Goal: Task Accomplishment & Management: Use online tool/utility

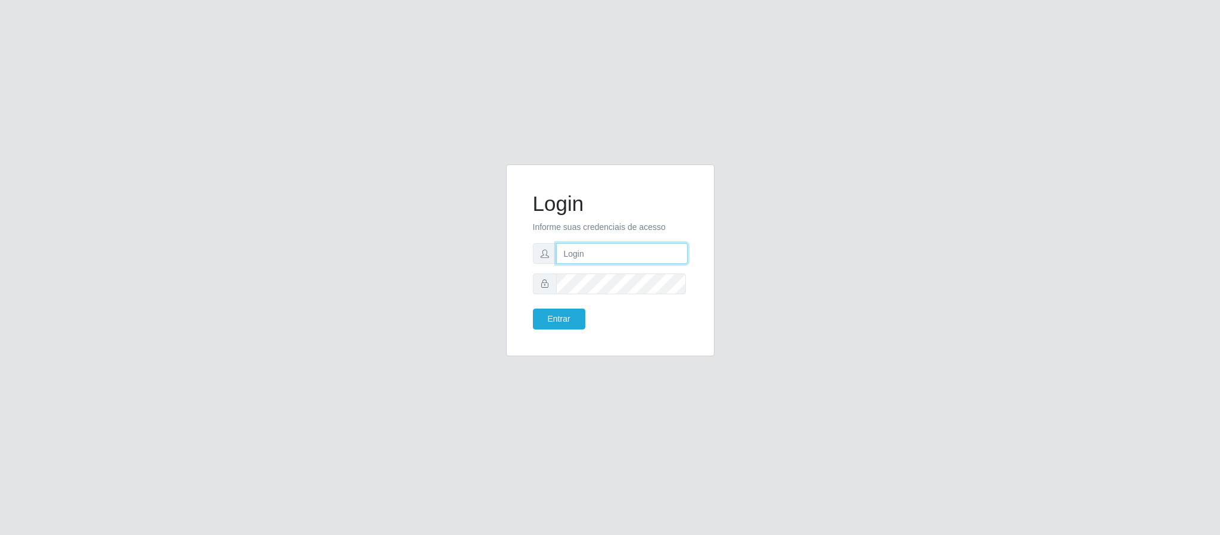
click at [617, 249] on input "text" at bounding box center [622, 253] width 132 height 21
type input "[PERSON_NAME].[PERSON_NAME]@queirozatacadao"
click at [560, 318] on button "Entrar" at bounding box center [559, 319] width 52 height 21
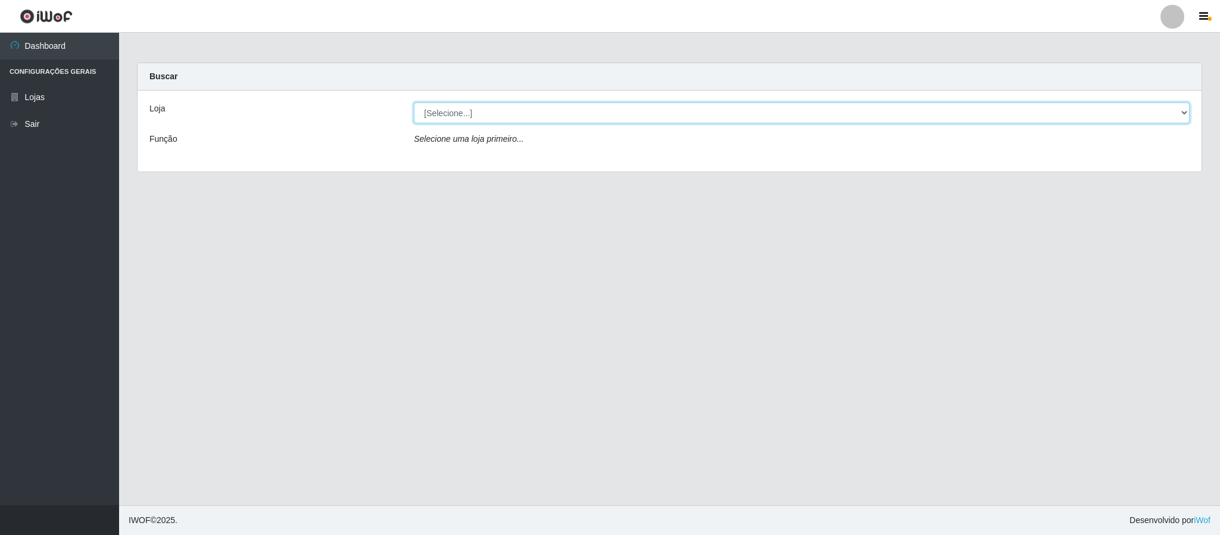
click at [1176, 113] on select "[Selecione...] Queiroz Atacadão - Coophab" at bounding box center [802, 112] width 776 height 21
select select "463"
click at [414, 102] on select "[Selecione...] Queiroz Atacadão - Coophab" at bounding box center [802, 112] width 776 height 21
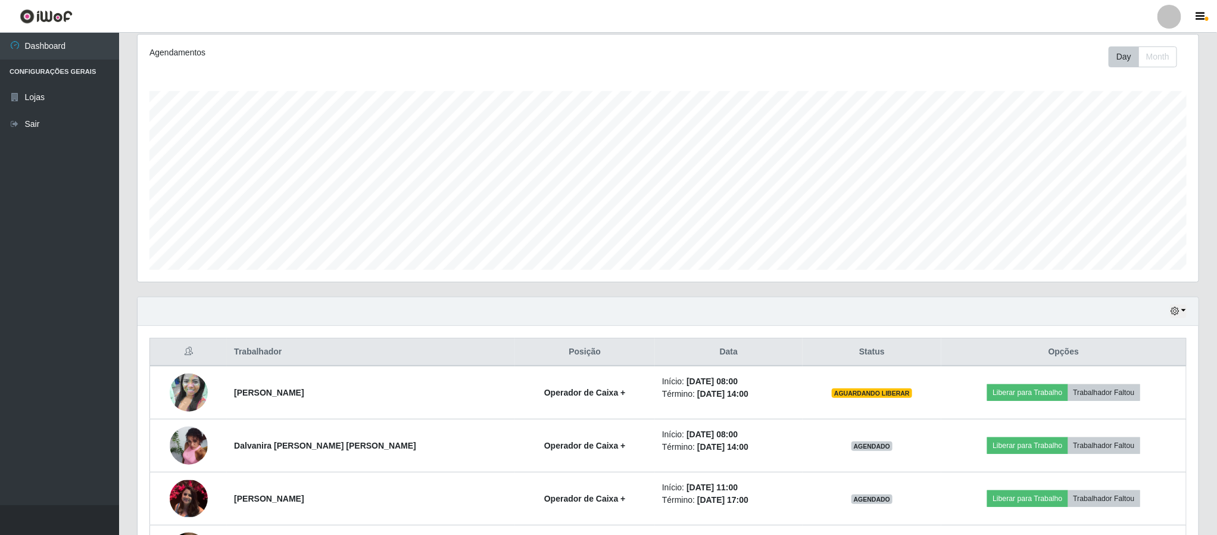
scroll to position [268, 0]
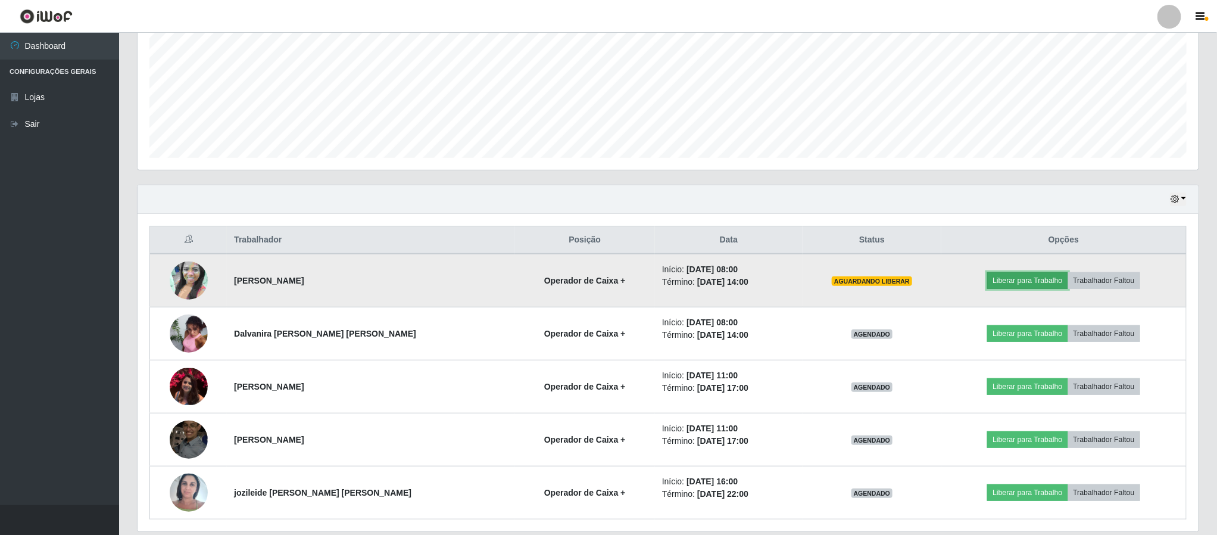
click at [1007, 284] on button "Liberar para Trabalho" at bounding box center [1027, 280] width 80 height 17
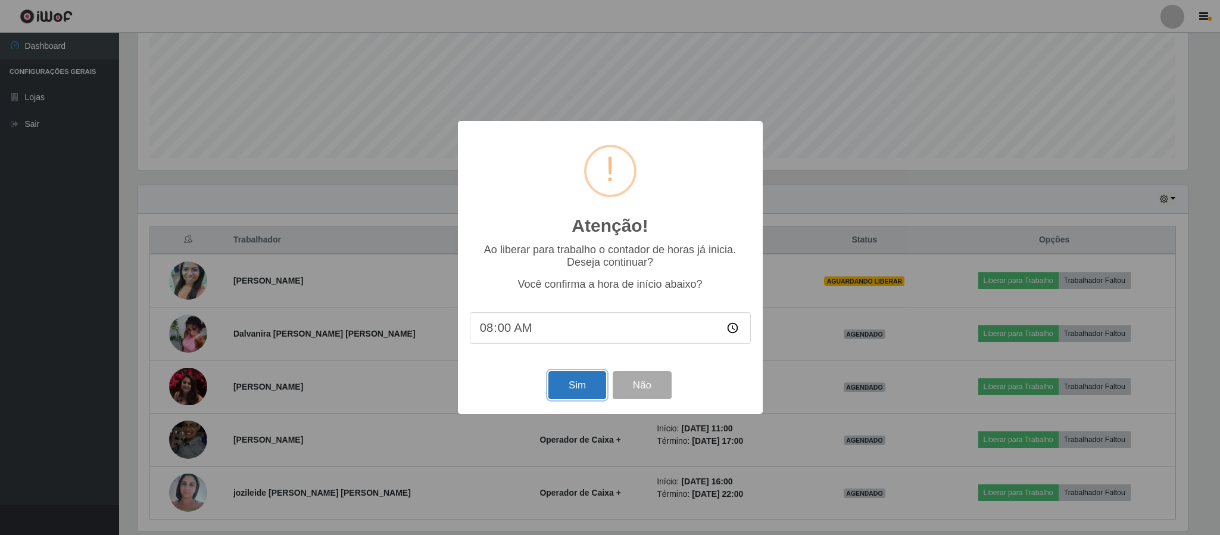
click at [577, 386] on button "Sim" at bounding box center [578, 385] width 58 height 28
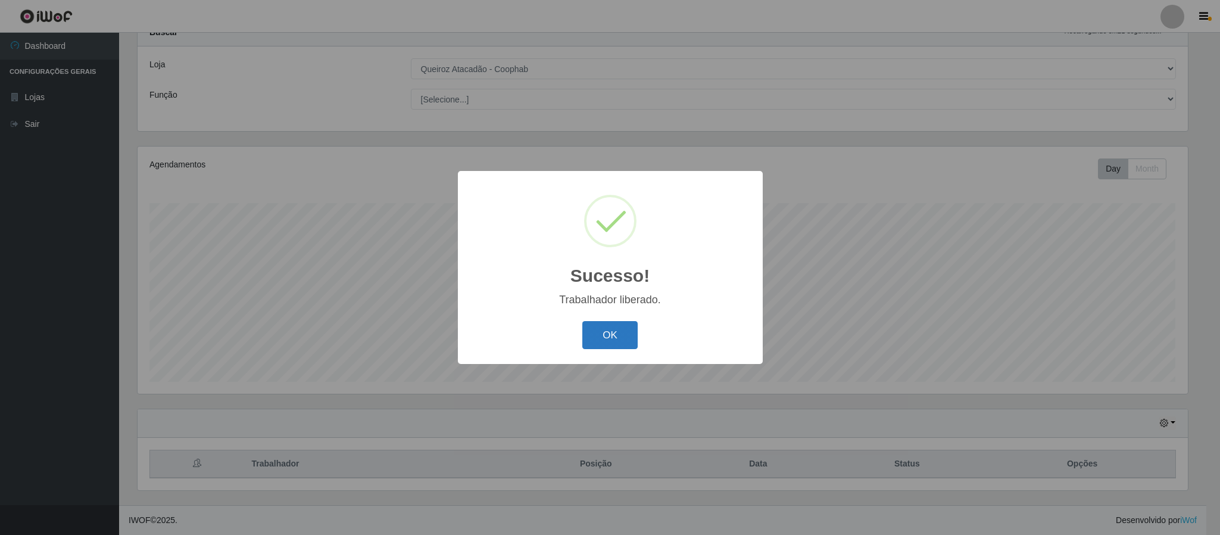
click at [599, 341] on button "OK" at bounding box center [609, 335] width 55 height 28
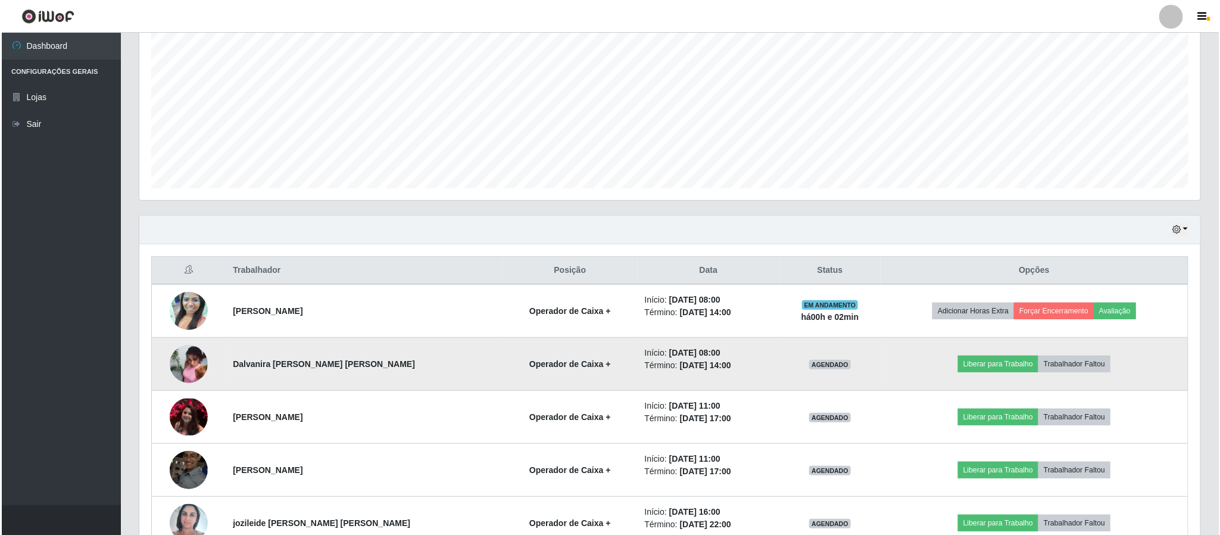
scroll to position [313, 0]
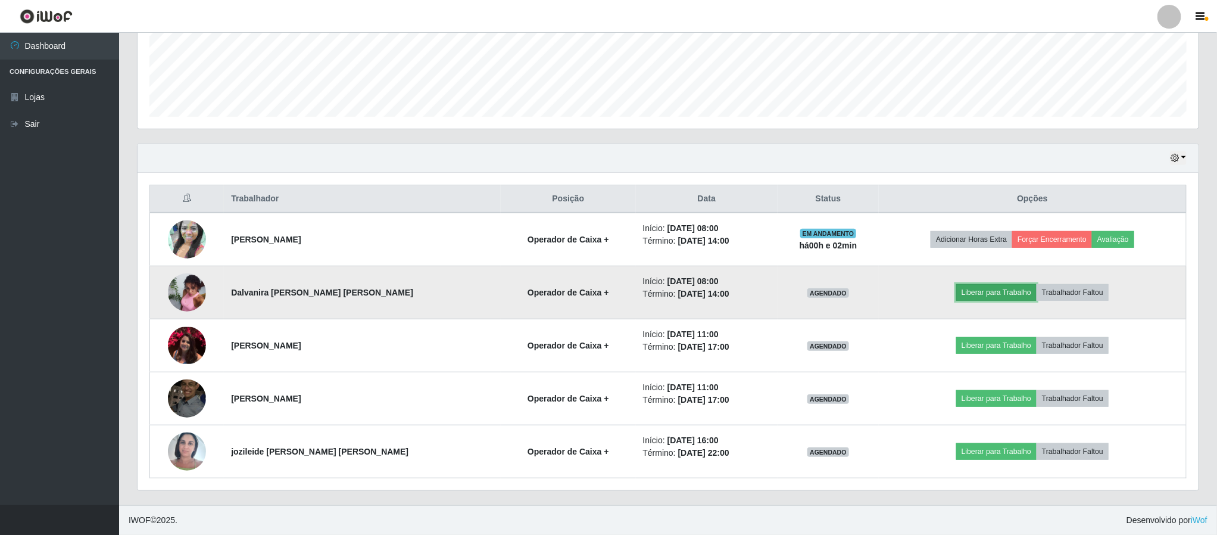
click at [986, 288] on button "Liberar para Trabalho" at bounding box center [996, 292] width 80 height 17
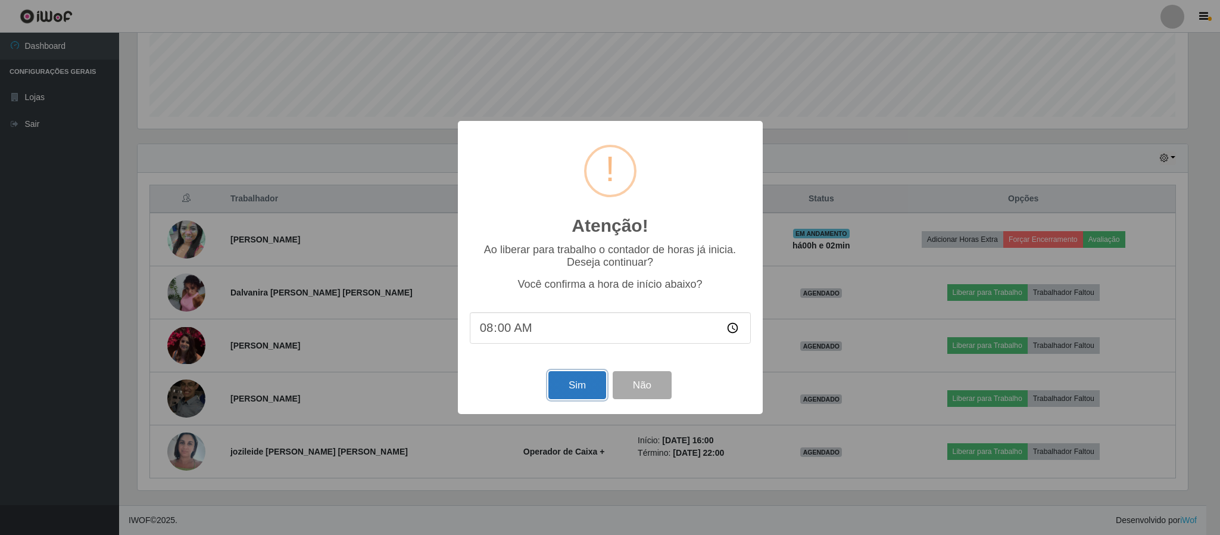
click at [560, 385] on button "Sim" at bounding box center [578, 385] width 58 height 28
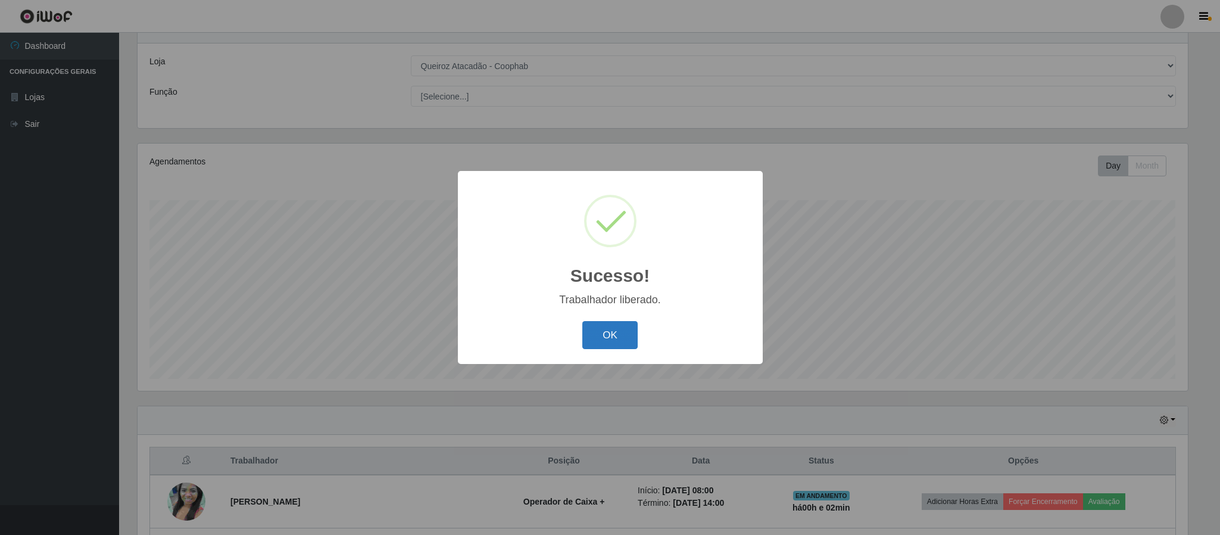
click at [597, 347] on button "OK" at bounding box center [609, 335] width 55 height 28
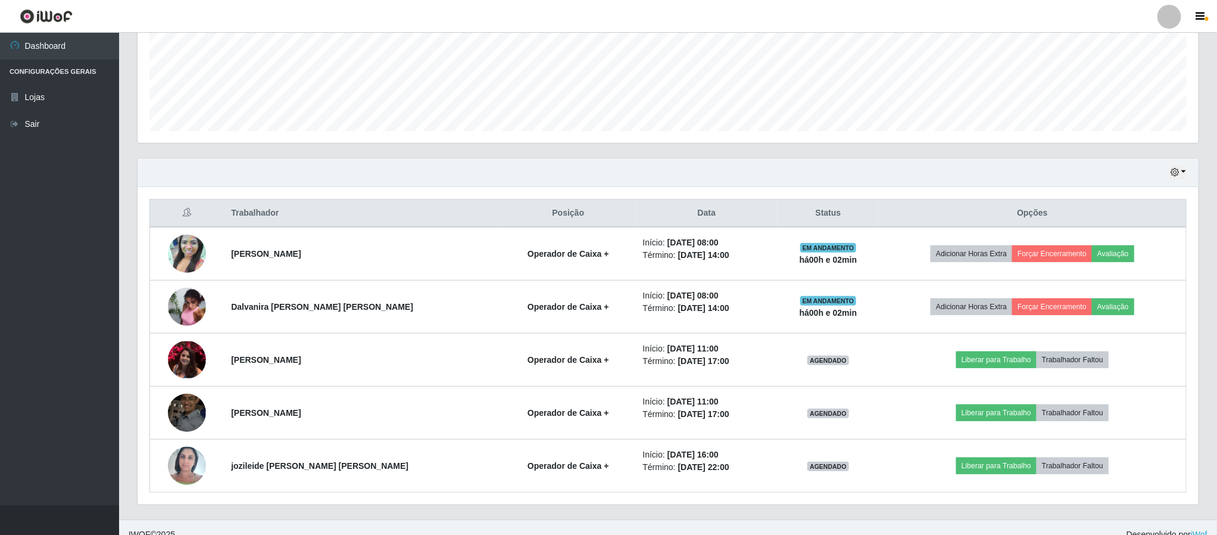
scroll to position [313, 0]
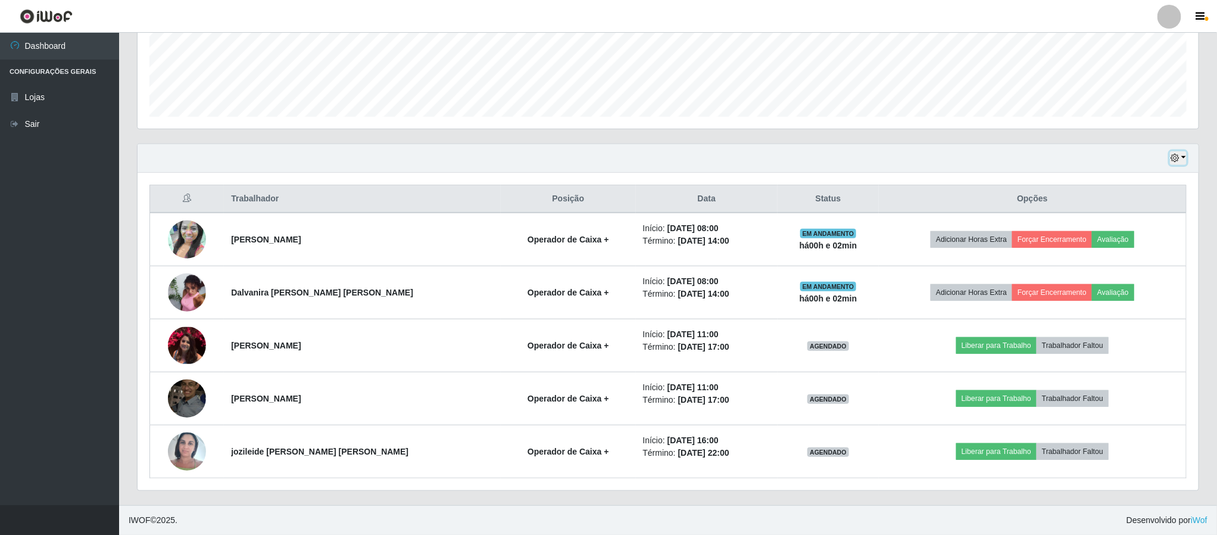
click at [1183, 159] on button "button" at bounding box center [1178, 158] width 17 height 14
click at [1119, 222] on button "3 dias" at bounding box center [1139, 229] width 94 height 25
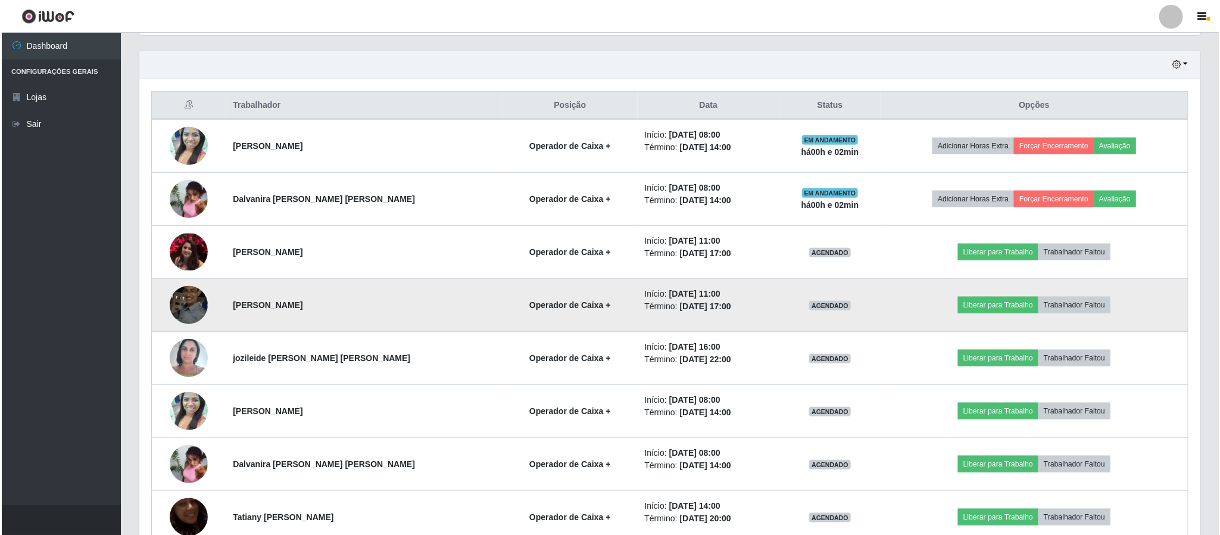
scroll to position [492, 0]
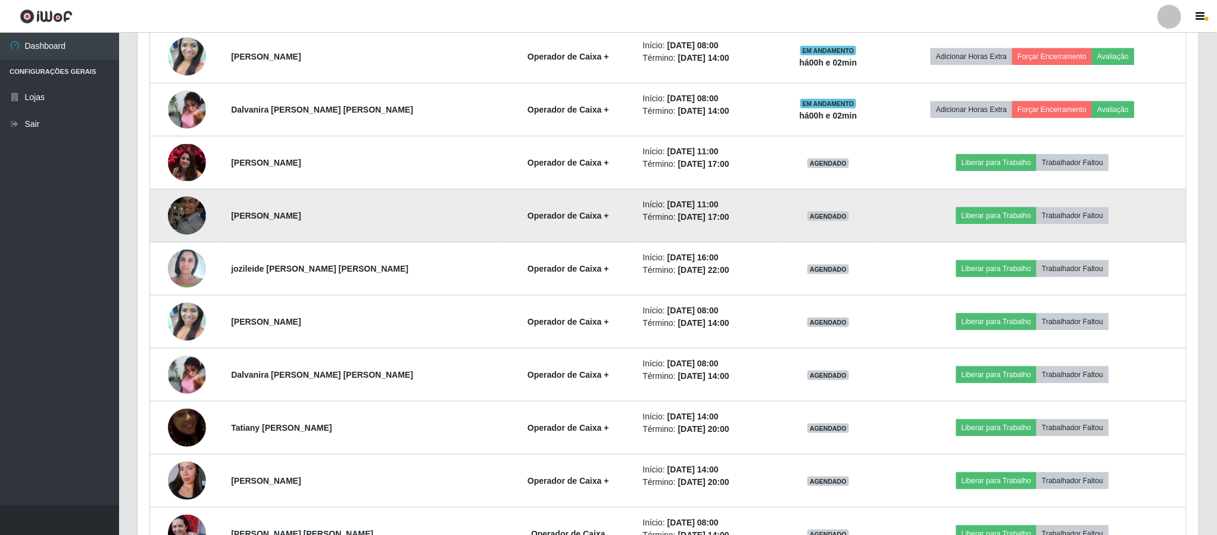
click at [198, 215] on img at bounding box center [187, 215] width 38 height 51
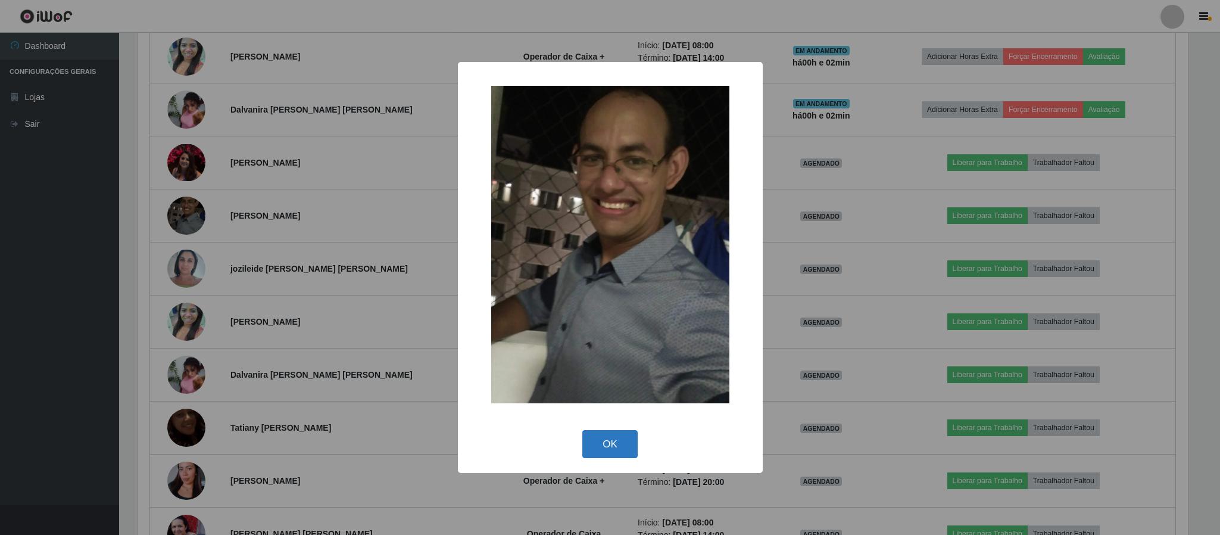
click at [627, 445] on button "OK" at bounding box center [609, 444] width 55 height 28
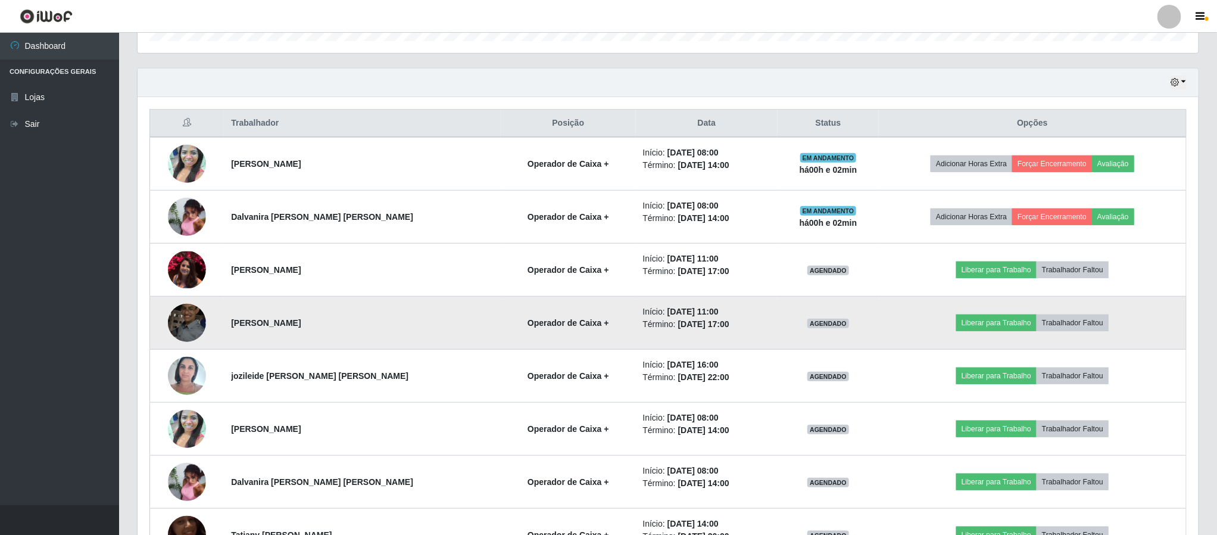
scroll to position [0, 0]
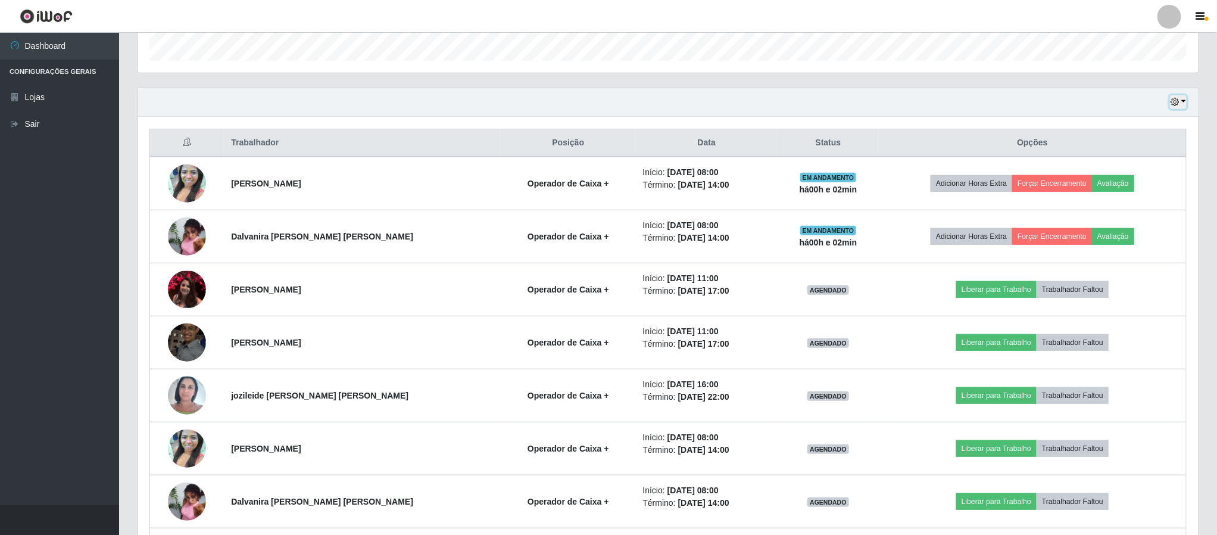
click at [1185, 101] on button "button" at bounding box center [1178, 102] width 17 height 14
click at [1123, 201] on button "1 Semana" at bounding box center [1139, 198] width 94 height 25
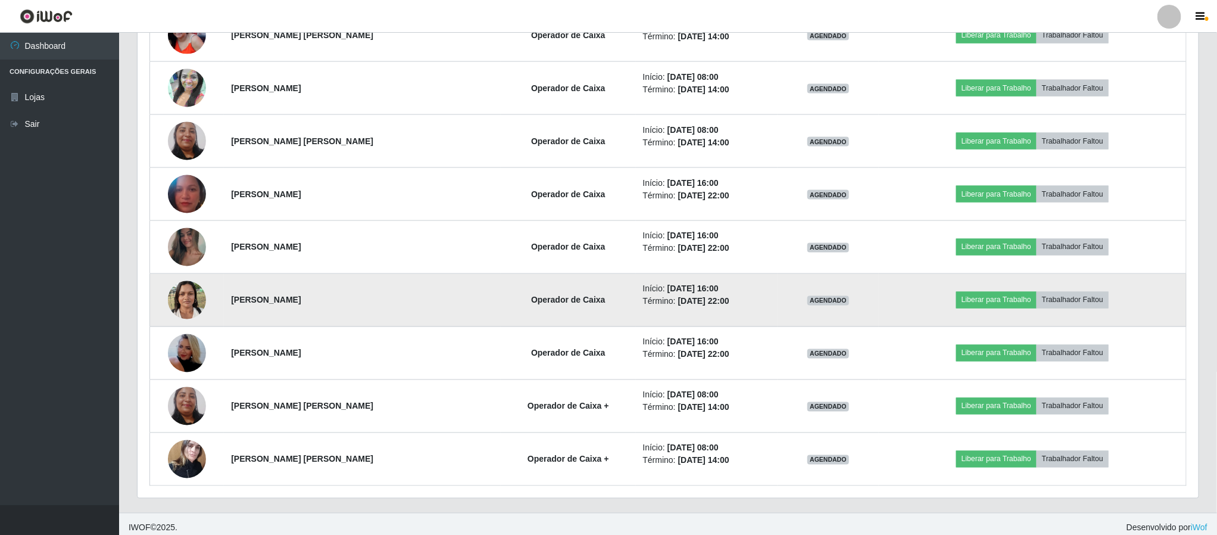
click at [191, 306] on img at bounding box center [187, 300] width 38 height 51
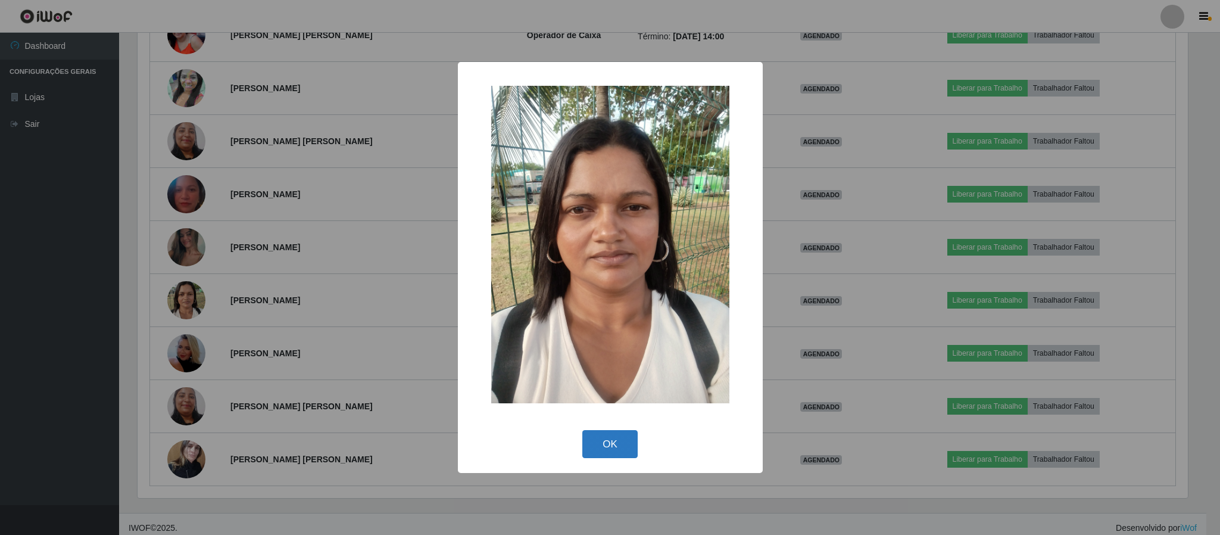
click at [612, 445] on button "OK" at bounding box center [609, 444] width 55 height 28
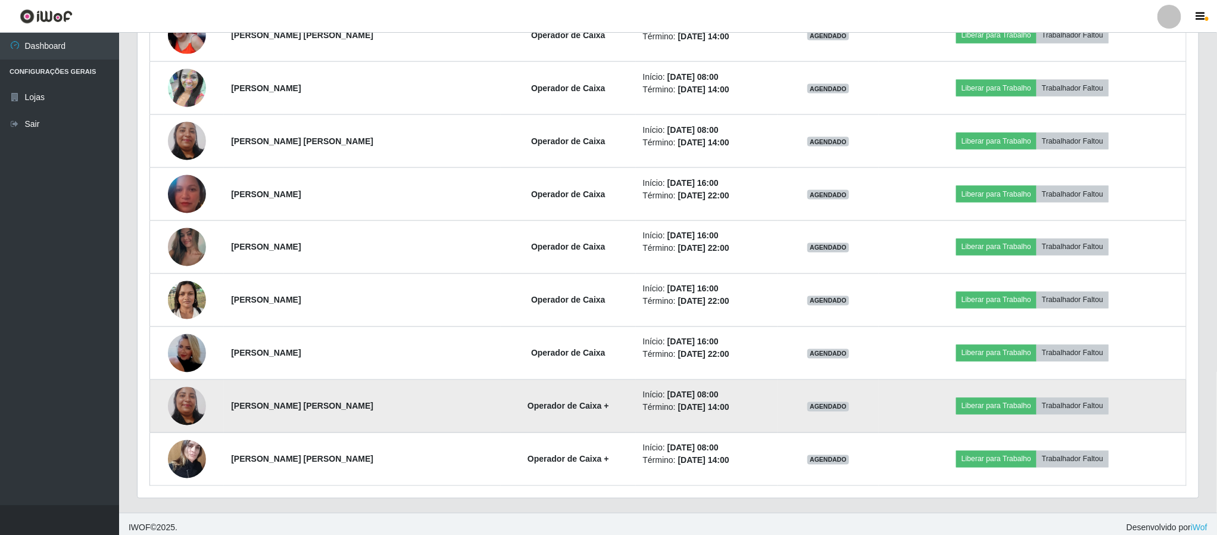
click at [189, 409] on img at bounding box center [187, 406] width 38 height 80
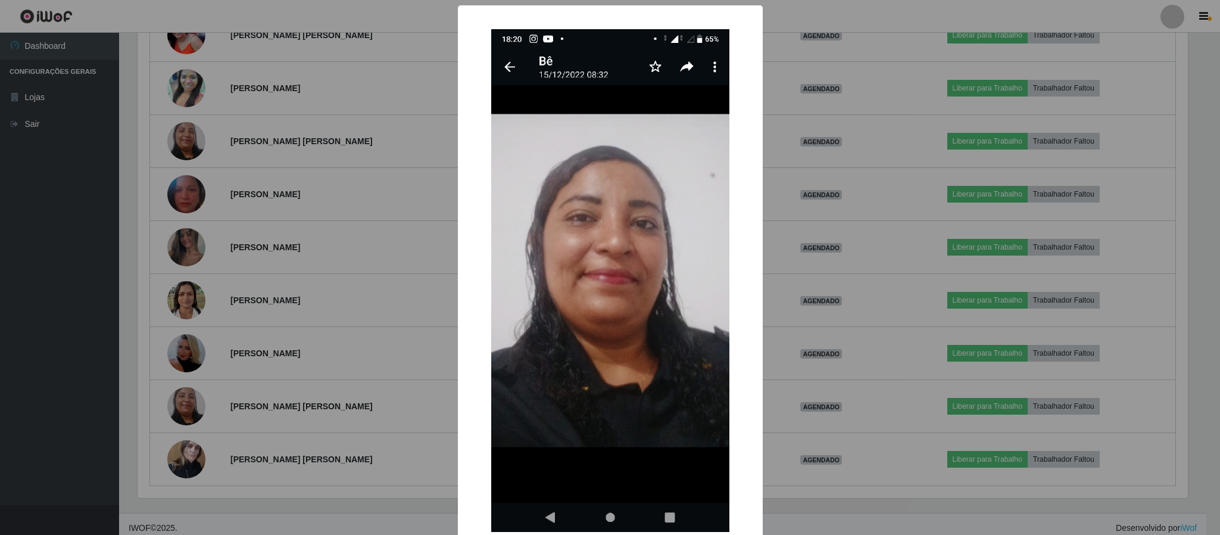
click at [842, 513] on div "× OK Cancel" at bounding box center [610, 267] width 1220 height 535
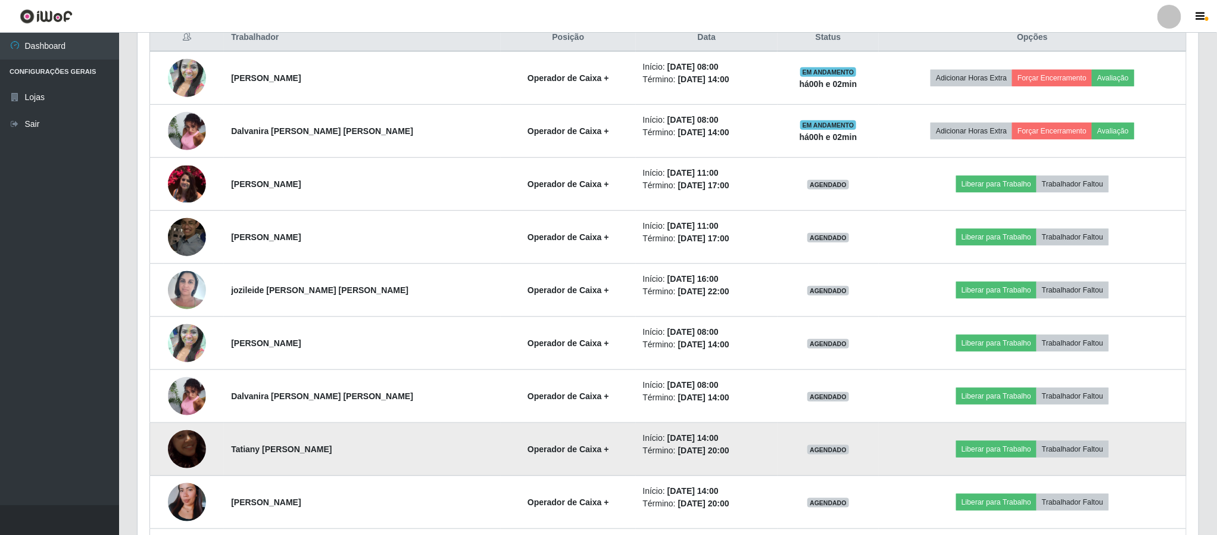
click at [193, 444] on img at bounding box center [187, 449] width 38 height 68
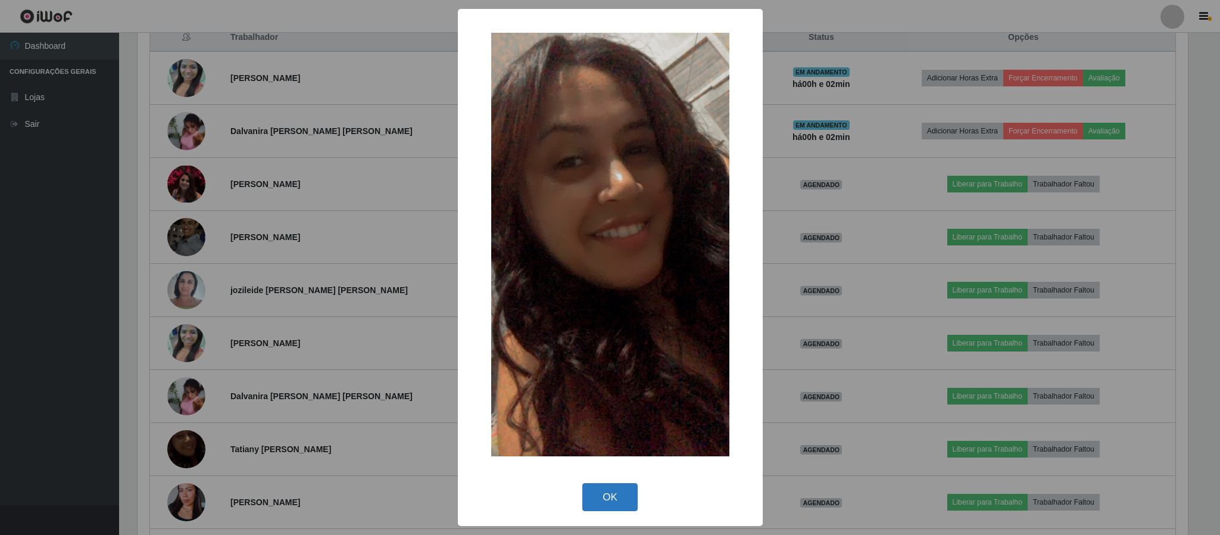
click at [615, 497] on button "OK" at bounding box center [609, 497] width 55 height 28
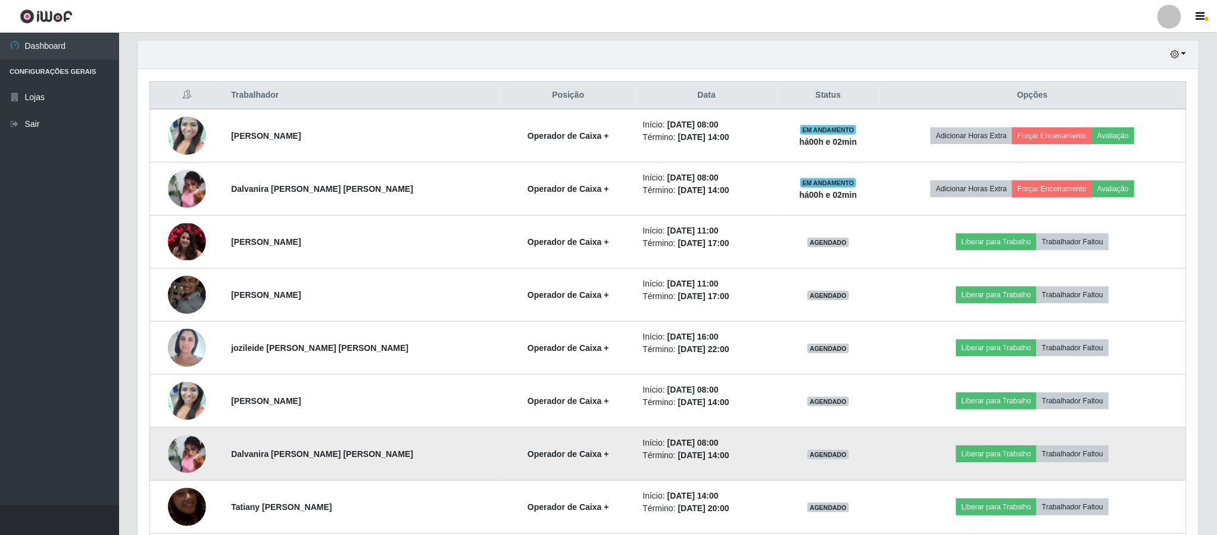
scroll to position [381, 0]
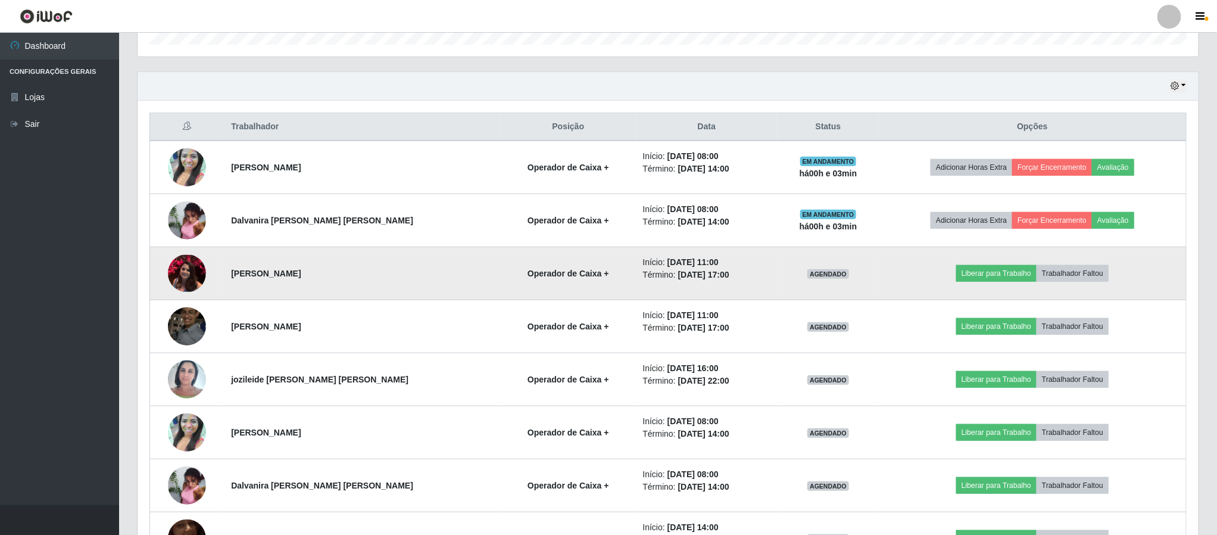
click at [199, 279] on img at bounding box center [187, 273] width 38 height 37
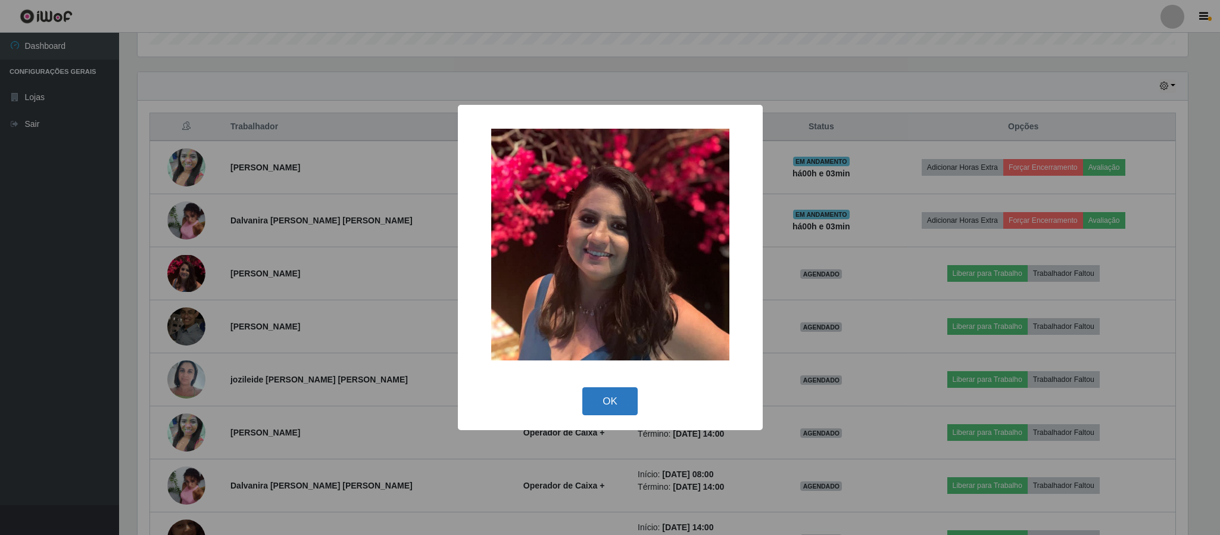
click at [615, 409] on button "OK" at bounding box center [609, 401] width 55 height 28
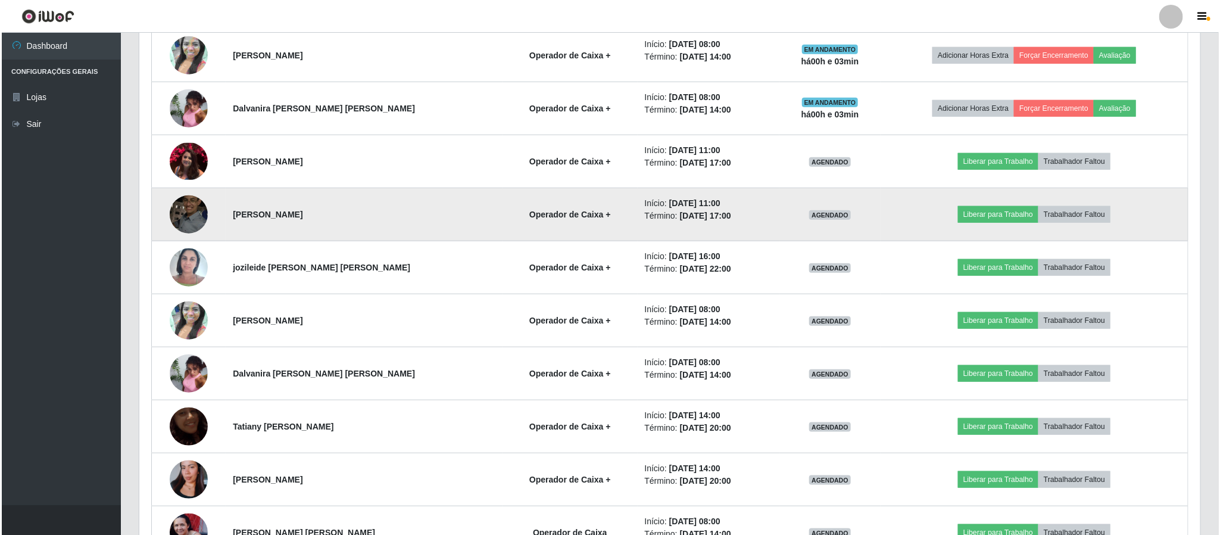
scroll to position [560, 0]
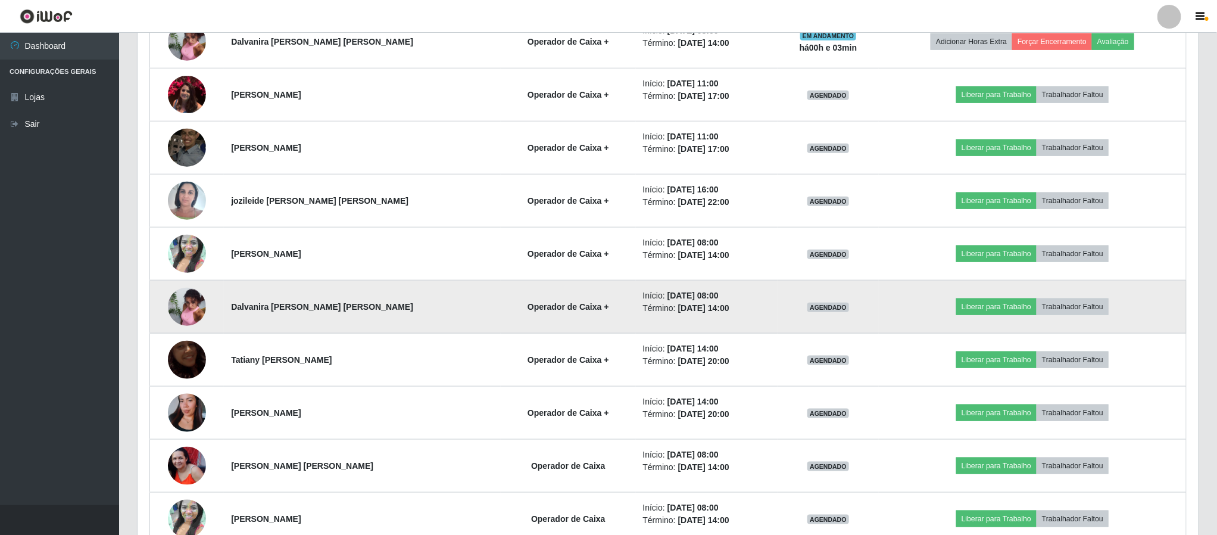
click at [186, 311] on img at bounding box center [187, 306] width 38 height 51
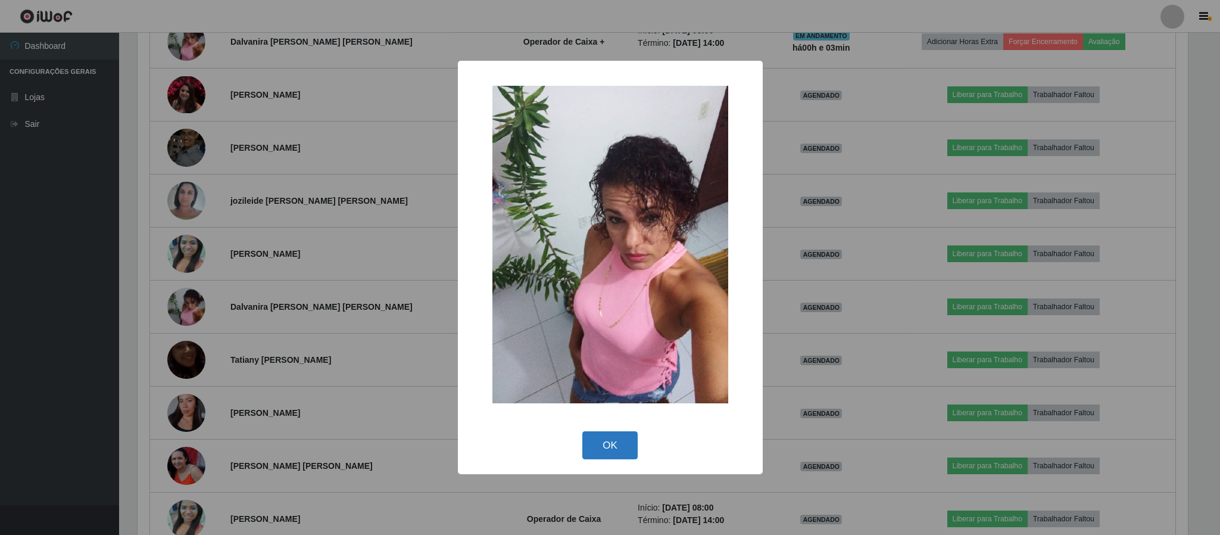
click at [603, 440] on button "OK" at bounding box center [609, 445] width 55 height 28
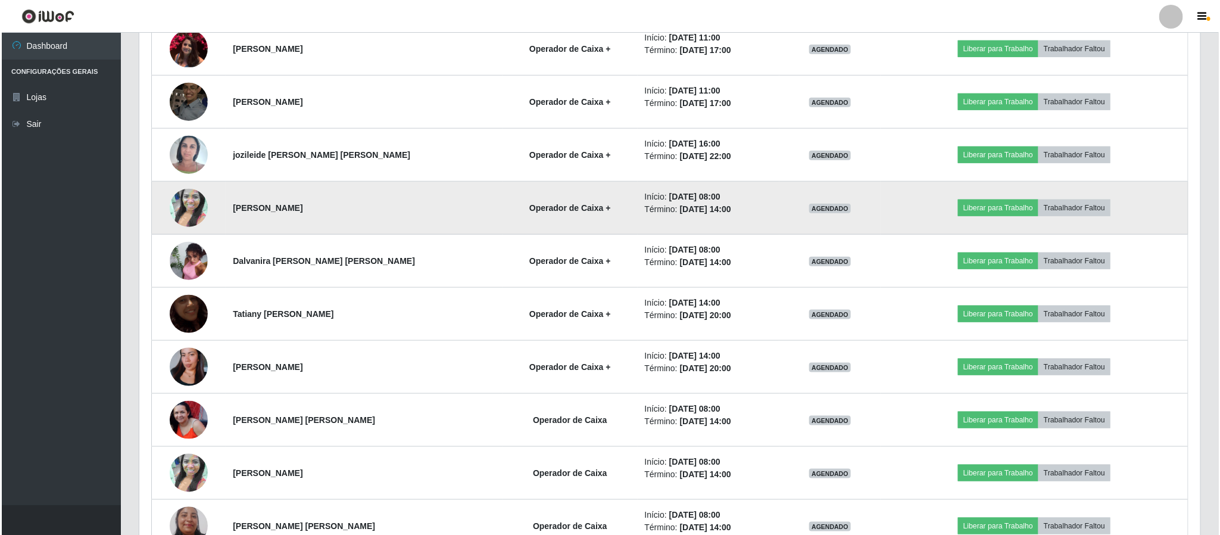
scroll to position [649, 0]
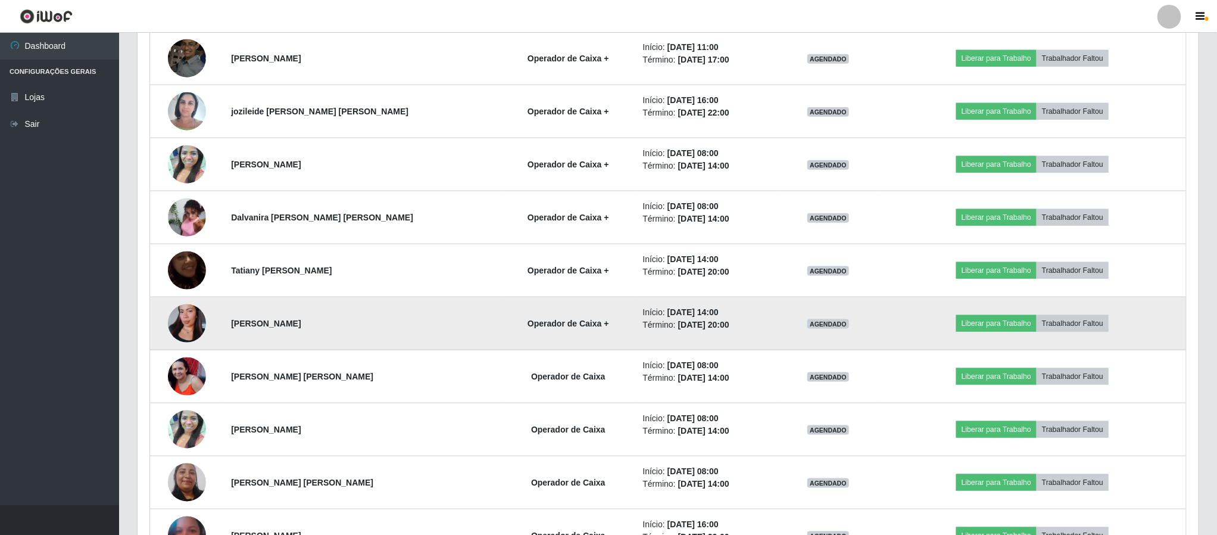
click at [193, 327] on img at bounding box center [187, 323] width 38 height 68
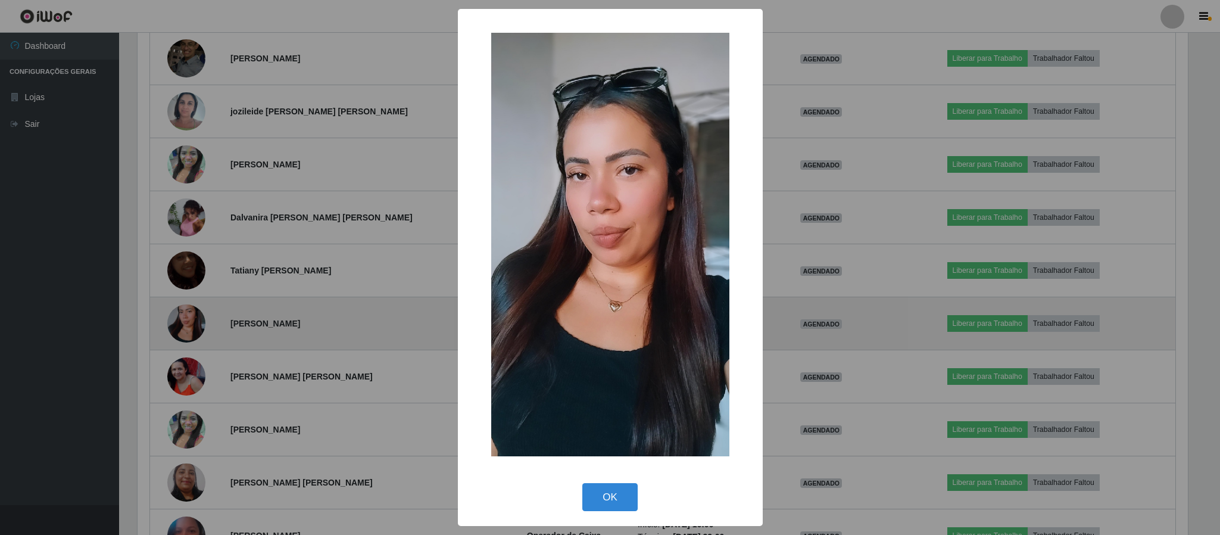
scroll to position [595332, 594529]
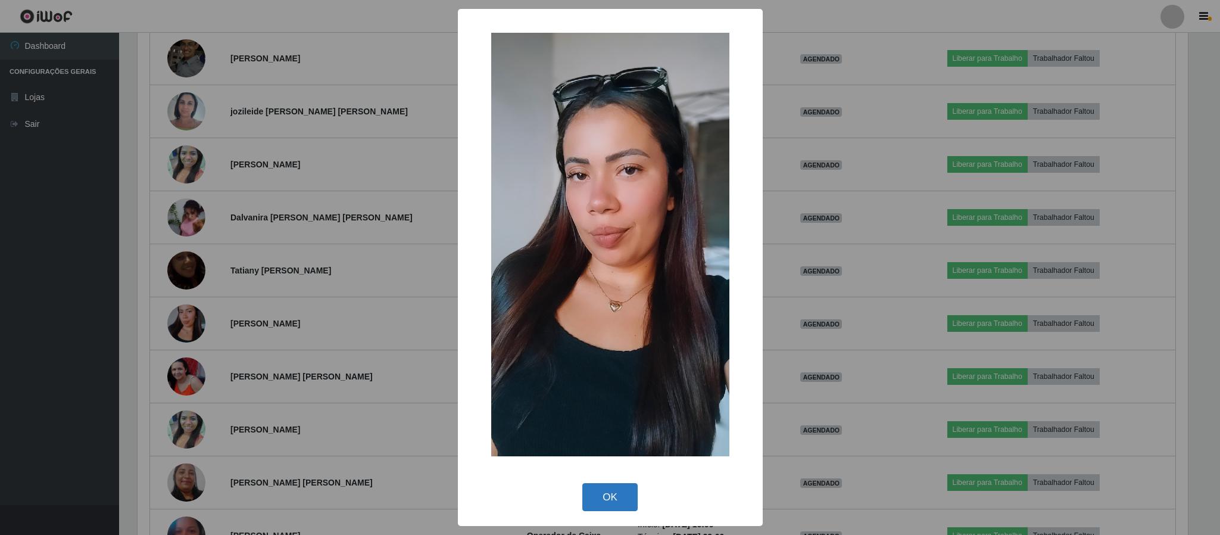
click at [624, 492] on button "OK" at bounding box center [609, 497] width 55 height 28
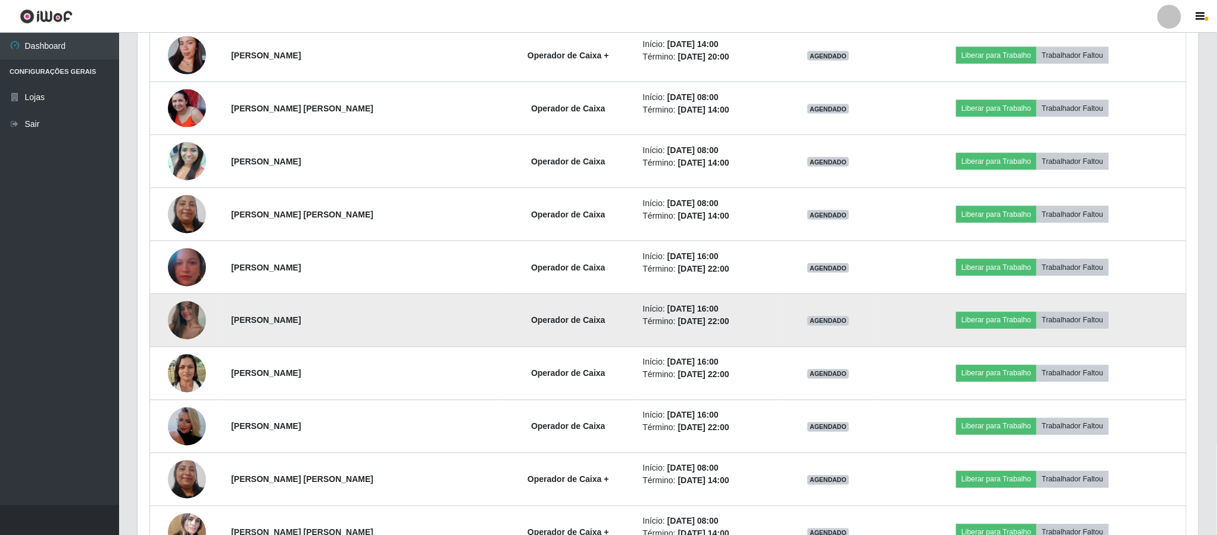
click at [175, 320] on img at bounding box center [187, 320] width 38 height 85
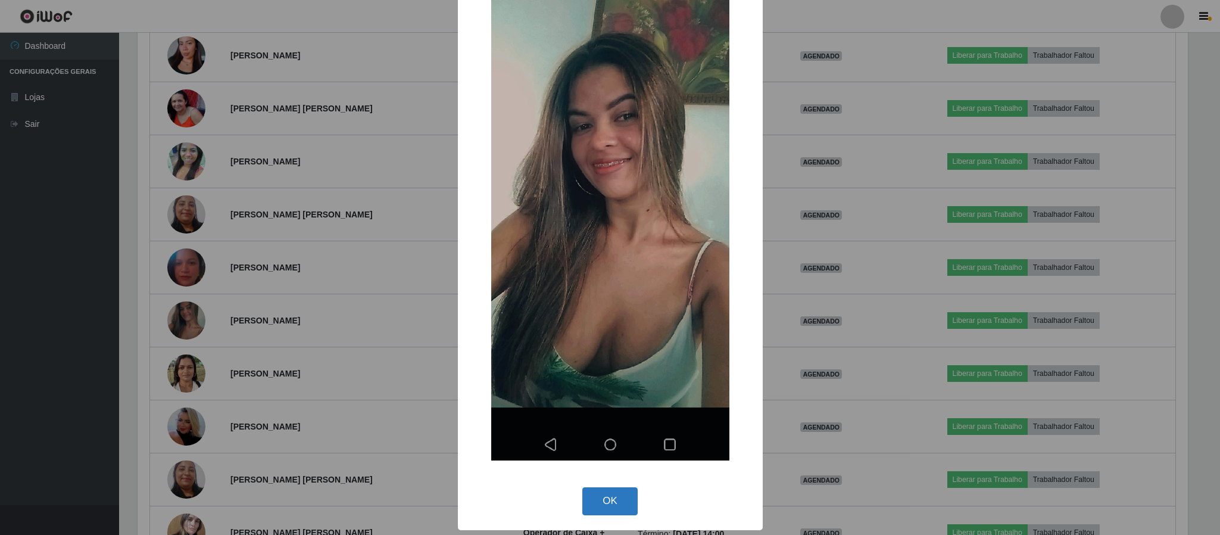
click at [603, 501] on button "OK" at bounding box center [609, 501] width 55 height 28
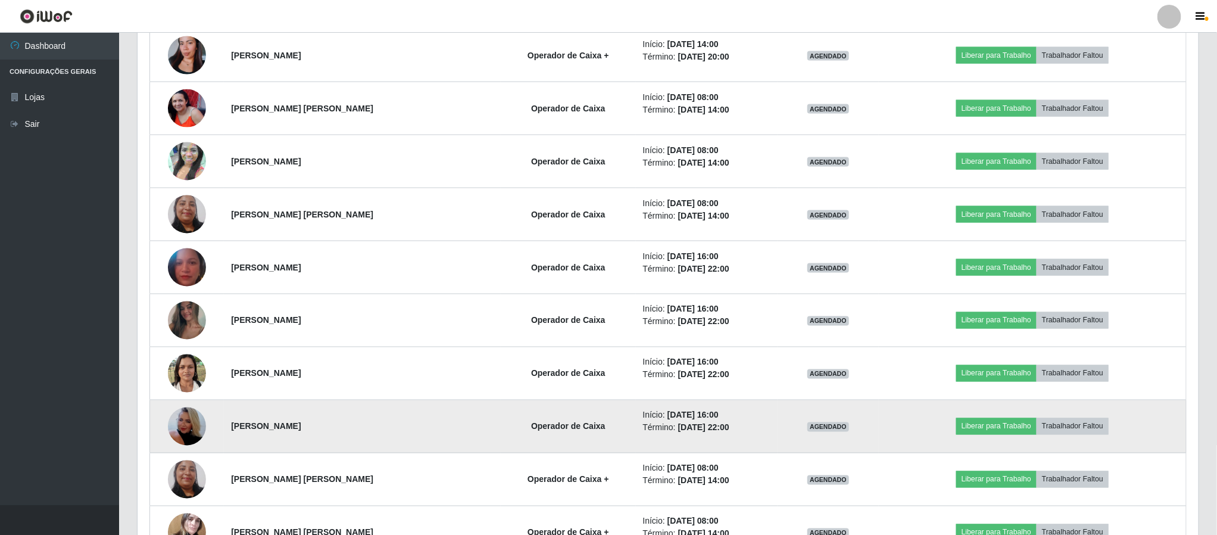
click at [198, 425] on img at bounding box center [187, 426] width 38 height 68
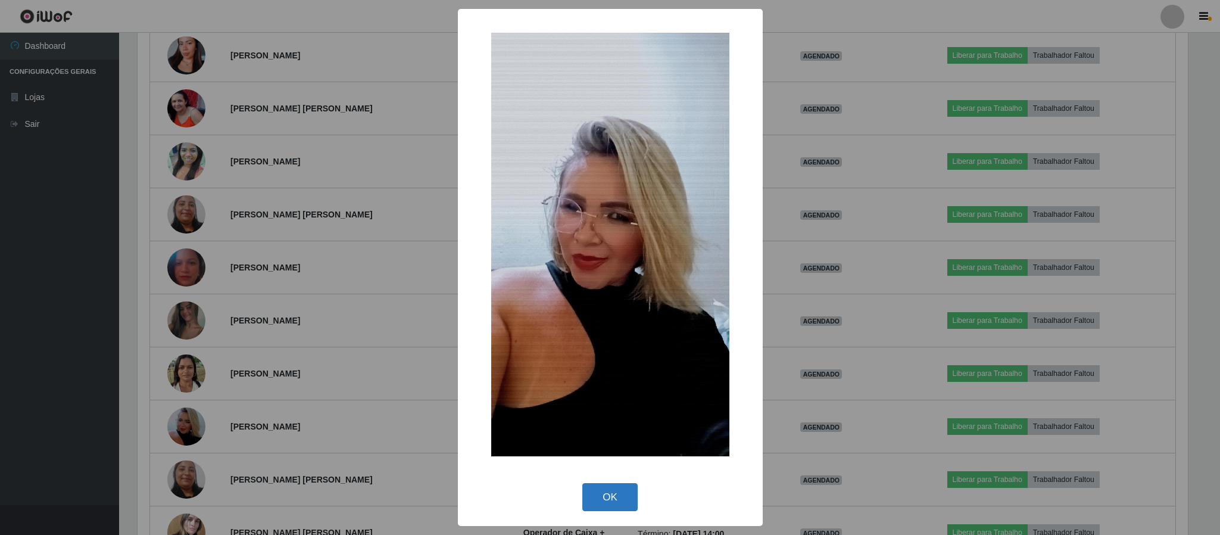
click at [597, 491] on button "OK" at bounding box center [609, 497] width 55 height 28
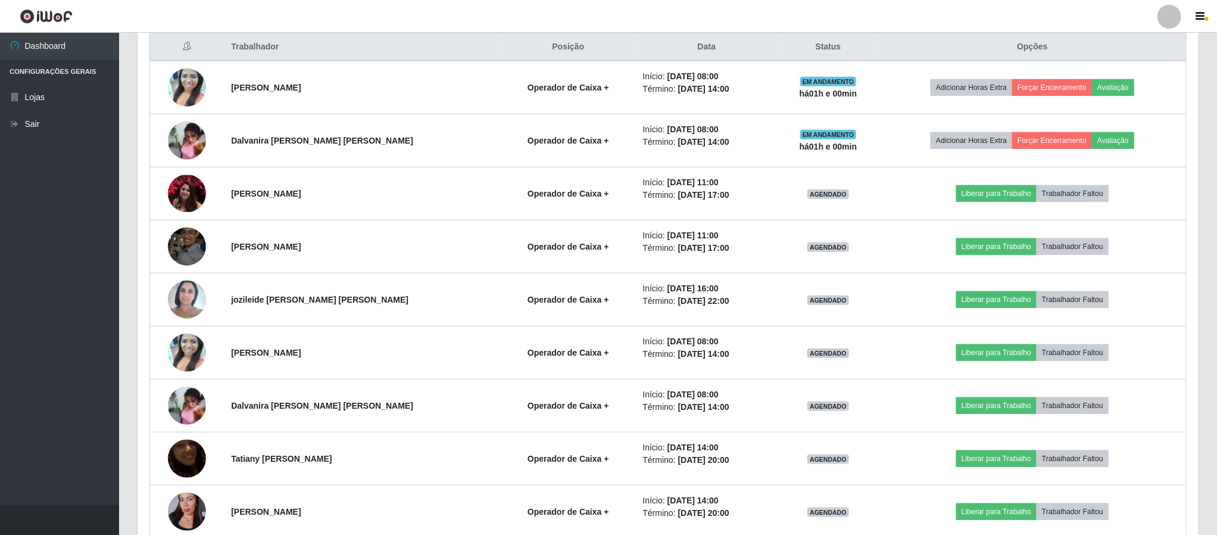
scroll to position [458, 0]
